Goal: Information Seeking & Learning: Learn about a topic

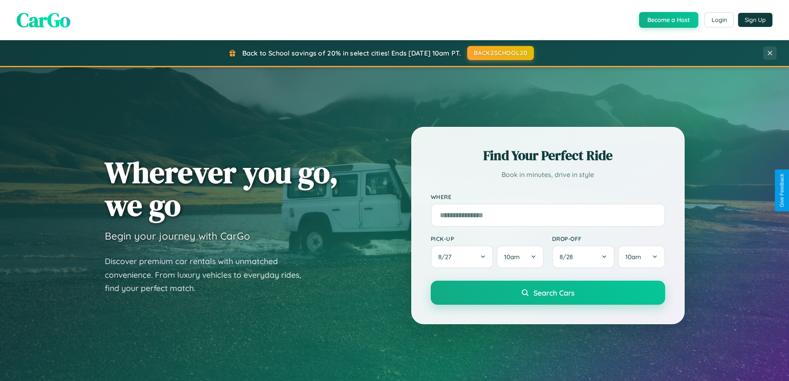
scroll to position [357, 0]
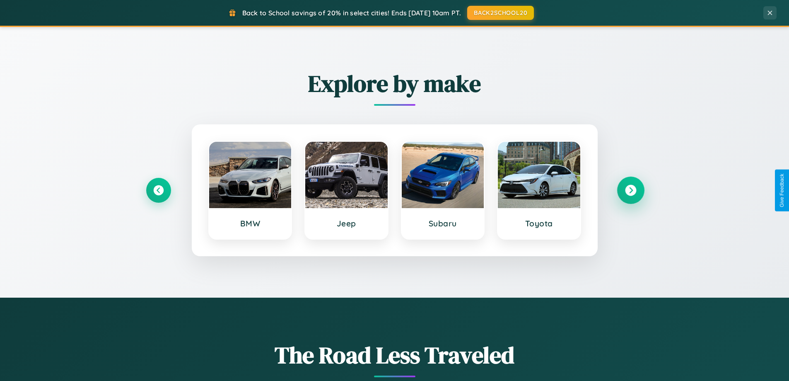
click at [630, 190] on icon at bounding box center [630, 190] width 11 height 11
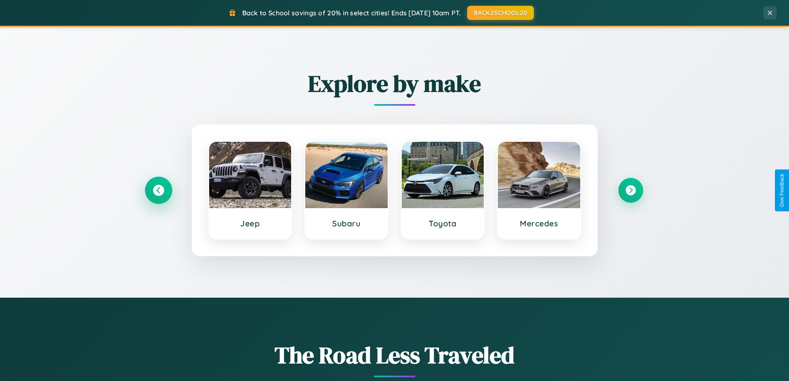
click at [158, 190] on icon at bounding box center [158, 190] width 11 height 11
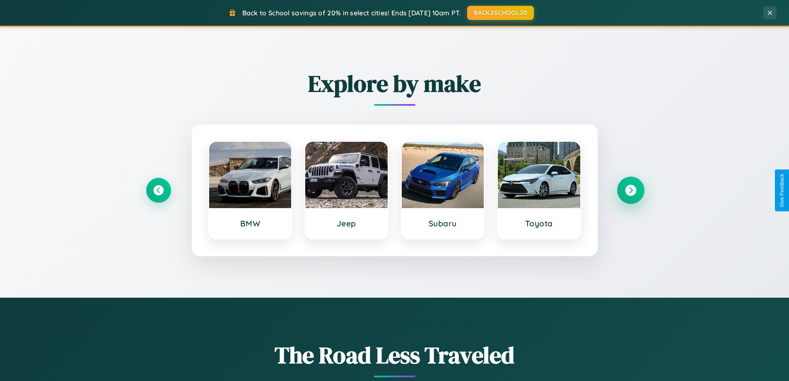
click at [630, 190] on icon at bounding box center [630, 190] width 11 height 11
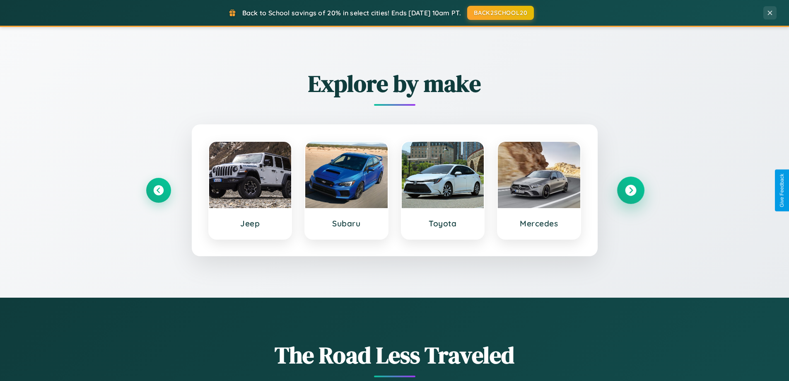
click at [630, 190] on icon at bounding box center [630, 190] width 11 height 11
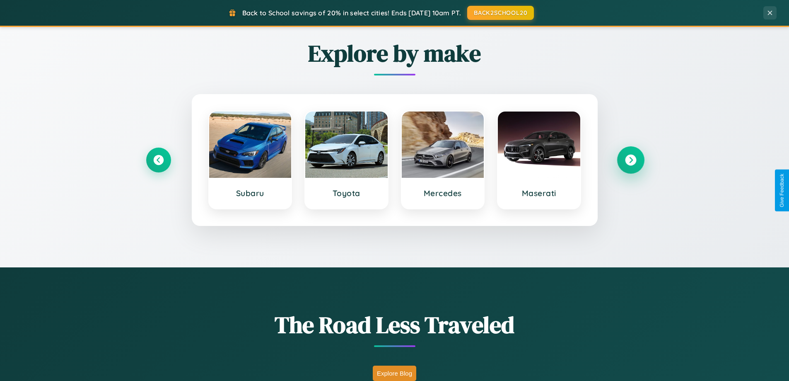
scroll to position [729, 0]
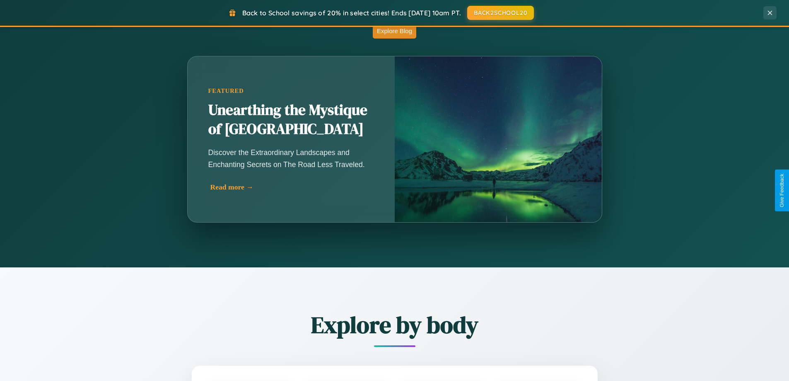
click at [291, 190] on div "Read more →" at bounding box center [293, 187] width 166 height 9
